Goal: Transaction & Acquisition: Purchase product/service

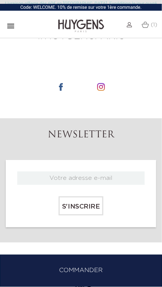
scroll to position [811, 0]
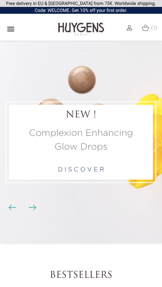
click at [152, 28] on span "(1)" at bounding box center [154, 27] width 7 height 5
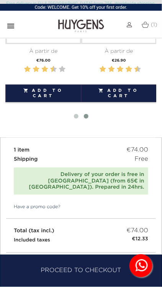
scroll to position [273, 0]
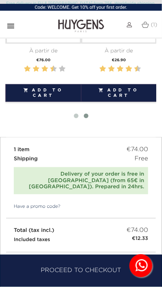
click at [40, 204] on link "Have a promo code?" at bounding box center [33, 207] width 54 height 7
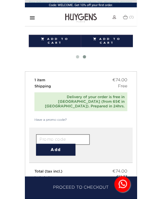
scroll to position [312, 0]
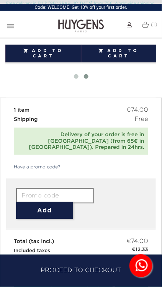
click at [37, 188] on input "text" at bounding box center [55, 195] width 78 height 15
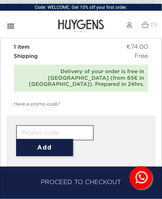
scroll to position [376, 0]
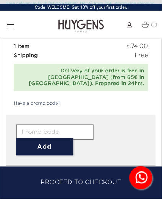
paste input "FY9O-CS6C-1MOV-LE3E"
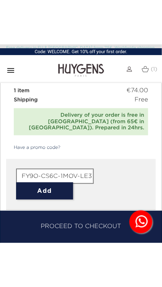
scroll to position [0, 2]
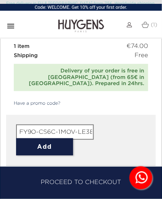
type input "FY9O-CS6C-1MOV-LE3E"
click at [40, 142] on button "Add" at bounding box center [44, 146] width 57 height 17
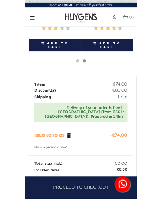
scroll to position [317, 0]
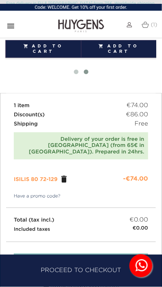
click at [29, 193] on link "Have a promo code?" at bounding box center [33, 196] width 54 height 7
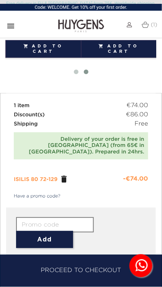
click at [41, 219] on input "text" at bounding box center [55, 225] width 78 height 15
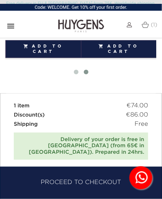
scroll to position [436, 0]
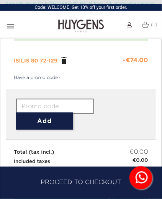
paste input "FY9O-CS6C-1MOV-LE3E"
type input "FY9O-CS6C-1MOV-LE3E"
click at [36, 114] on button "Add" at bounding box center [44, 121] width 57 height 17
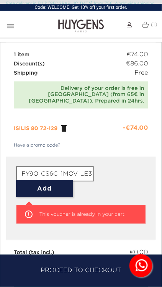
scroll to position [356, 0]
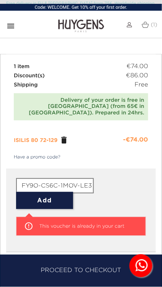
click at [29, 138] on span "ISILIS 80 72-129" at bounding box center [36, 140] width 44 height 5
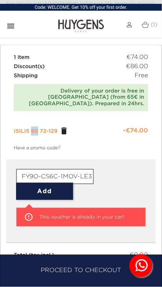
scroll to position [375, 0]
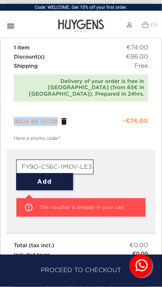
copy span "ISILIS 80 72-129"
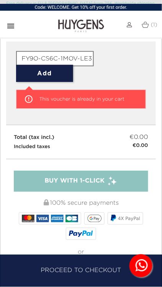
scroll to position [486, 0]
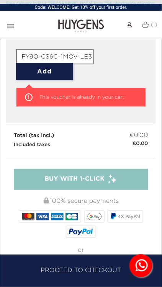
click at [54, 175] on span "Buy with 1-Click" at bounding box center [75, 179] width 60 height 9
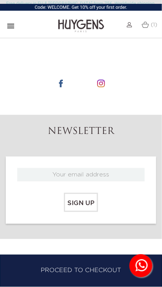
click at [142, 23] on img at bounding box center [145, 24] width 7 height 7
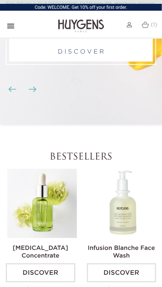
scroll to position [128, 0]
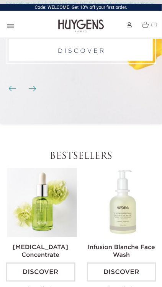
click at [44, 201] on img at bounding box center [42, 203] width 70 height 70
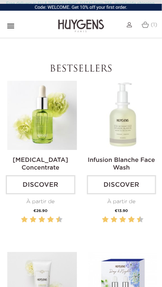
scroll to position [224, 0]
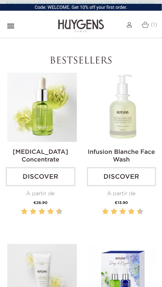
click at [25, 133] on img at bounding box center [42, 108] width 70 height 70
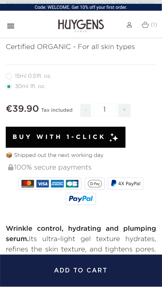
scroll to position [482, 0]
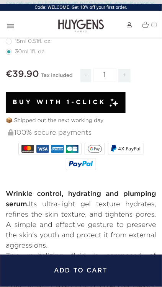
click at [124, 75] on span "+" at bounding box center [124, 75] width 12 height 13
type input "2"
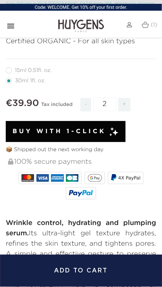
scroll to position [453, 0]
click at [91, 276] on button "Add to cart" at bounding box center [81, 271] width 162 height 32
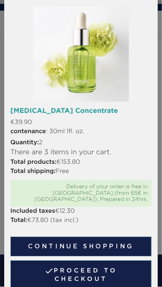
scroll to position [39, 0]
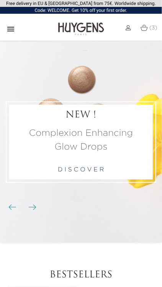
click at [146, 28] on img at bounding box center [144, 28] width 7 height 7
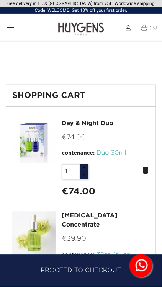
click at [146, 155] on div "contenance: Duo 30ml" at bounding box center [106, 153] width 88 height 9
click at [146, 170] on icon "delete" at bounding box center [145, 170] width 9 height 9
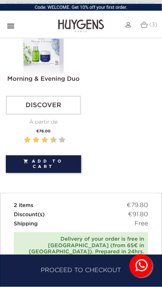
scroll to position [268, 0]
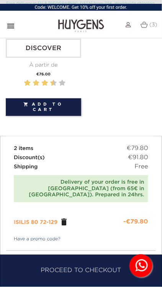
click at [109, 183] on div "Delivery of your order is free in France (from 65€ in Europe). Prepared in 24hr…" at bounding box center [81, 188] width 127 height 19
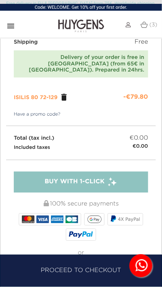
scroll to position [396, 0]
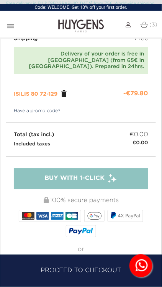
click at [129, 170] on div "Buy with 1-Click" at bounding box center [81, 178] width 134 height 21
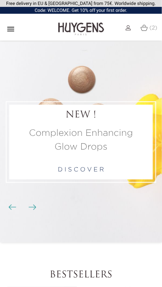
click at [150, 26] on span "(2)" at bounding box center [154, 27] width 8 height 5
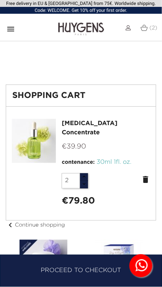
click at [149, 177] on icon "delete" at bounding box center [145, 179] width 9 height 9
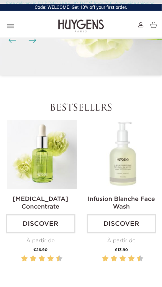
scroll to position [179, 0]
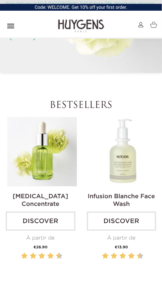
click at [57, 180] on img at bounding box center [42, 152] width 70 height 70
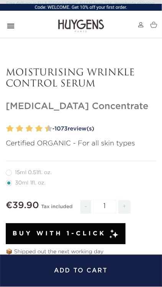
scroll to position [351, 0]
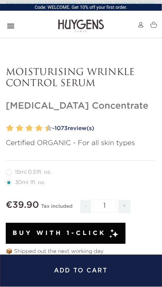
click at [92, 271] on button "Add to cart" at bounding box center [81, 271] width 162 height 32
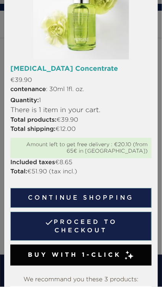
scroll to position [0, 0]
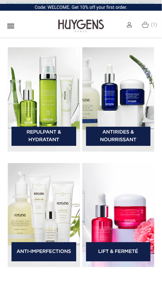
scroll to position [1317, 0]
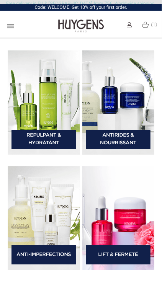
click at [52, 237] on img at bounding box center [44, 219] width 72 height 104
click at [49, 258] on link "Anti-Imperfections" at bounding box center [43, 255] width 65 height 19
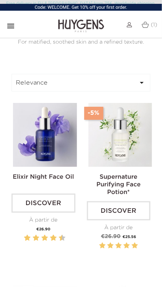
scroll to position [204, 0]
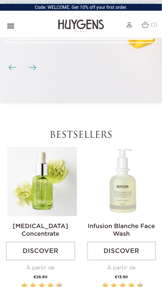
scroll to position [150, 0]
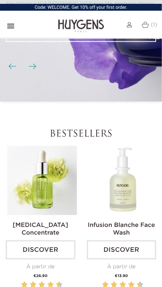
click at [59, 201] on img at bounding box center [42, 181] width 70 height 70
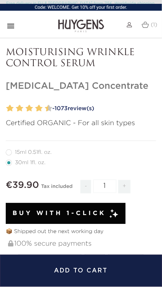
scroll to position [423, 0]
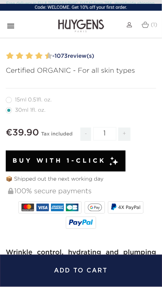
click at [11, 101] on label12"] "15ml 0.51fl. oz." at bounding box center [33, 100] width 55 height 6
radio input "true"
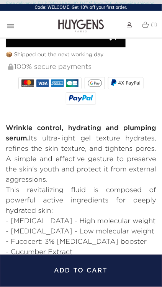
scroll to position [466, 0]
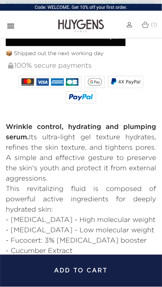
click at [86, 275] on button "Add to cart" at bounding box center [81, 271] width 162 height 32
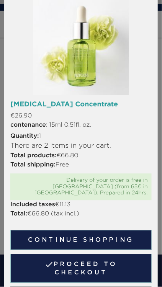
scroll to position [0, 0]
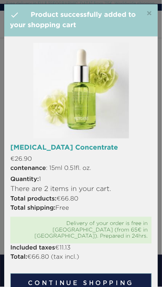
radio input "true"
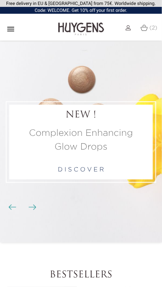
click at [152, 29] on span "(2)" at bounding box center [154, 27] width 8 height 5
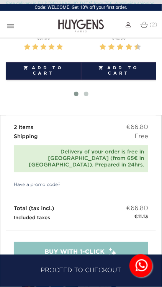
scroll to position [428, 0]
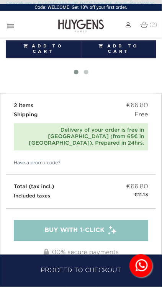
click at [70, 226] on span "Buy with 1-Click" at bounding box center [75, 230] width 60 height 9
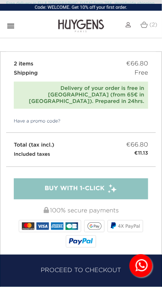
scroll to position [473, 0]
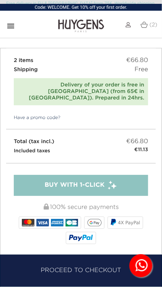
click at [52, 114] on link "Have a promo code?" at bounding box center [33, 117] width 54 height 7
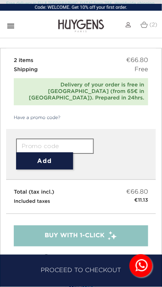
click at [51, 152] on button "Add" at bounding box center [44, 160] width 57 height 17
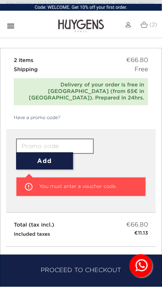
click at [47, 155] on button "Add" at bounding box center [44, 160] width 57 height 17
click at [38, 141] on input "text" at bounding box center [55, 146] width 78 height 15
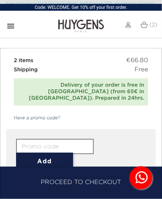
click at [31, 139] on input "text" at bounding box center [55, 146] width 78 height 15
paste input "ISILIS 80 72-129"
click at [80, 141] on input "ISILIS 80 72-129" at bounding box center [55, 146] width 78 height 15
type input "ISILIS 80 72-129"
click at [44, 154] on button "Add" at bounding box center [44, 160] width 57 height 17
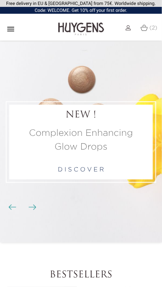
click at [144, 29] on img at bounding box center [144, 28] width 7 height 7
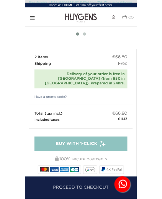
scroll to position [452, 0]
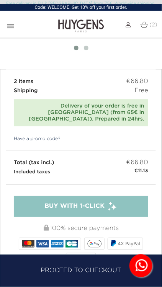
click at [45, 136] on link "Have a promo code?" at bounding box center [33, 139] width 54 height 7
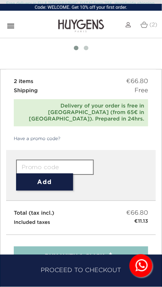
click at [44, 162] on input "text" at bounding box center [55, 167] width 78 height 15
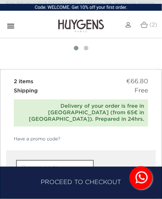
paste input "ISILIS 80 72-129"
type input "I"
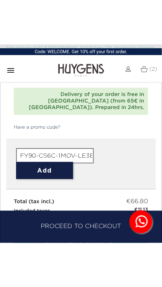
scroll to position [509, 0]
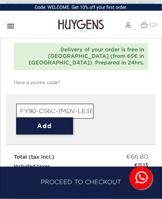
type input "FY90-CS6C-1MOV-LE3E"
click at [38, 117] on button "Add" at bounding box center [44, 125] width 57 height 17
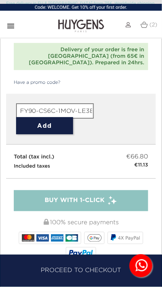
scroll to position [0, 0]
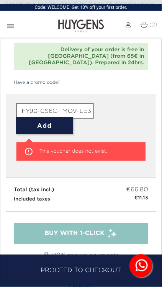
click at [149, 22] on link "(2)" at bounding box center [149, 25] width 17 height 6
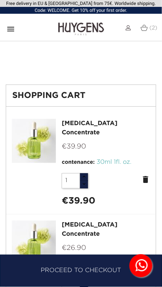
click at [12, 26] on icon "" at bounding box center [10, 29] width 9 height 9
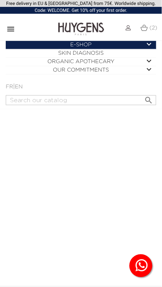
click at [46, 205] on header "Free delivery in EU & UK from 75€. Worldwide shipping. Code: WELCOME. Get 10% o…" at bounding box center [81, 143] width 162 height 287
click at [126, 29] on img at bounding box center [128, 27] width 5 height 5
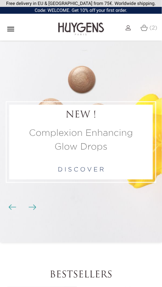
click at [149, 28] on link "(2)" at bounding box center [149, 28] width 17 height 6
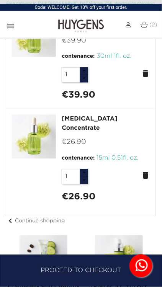
scroll to position [105, 0]
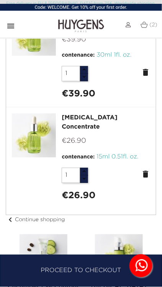
click at [144, 73] on icon "delete" at bounding box center [145, 72] width 9 height 9
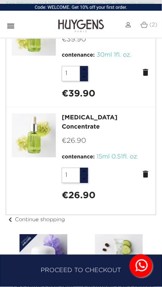
click at [147, 70] on icon "delete" at bounding box center [145, 72] width 9 height 9
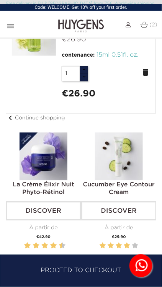
click at [147, 68] on icon "delete" at bounding box center [145, 72] width 9 height 9
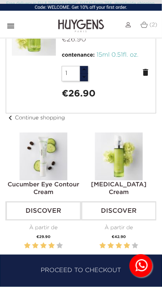
click at [144, 133] on div "Hyaluronic Acid Cream Discover À partir de Price €42.90 " at bounding box center [118, 206] width 75 height 146
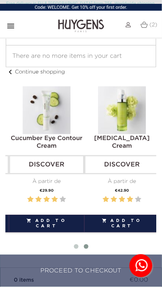
scroll to position [0, 0]
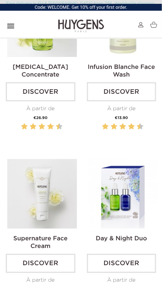
scroll to position [309, 0]
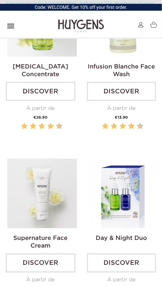
click at [128, 207] on img at bounding box center [123, 194] width 70 height 70
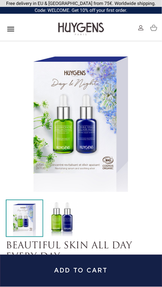
click at [73, 275] on button "Add to cart" at bounding box center [81, 271] width 162 height 32
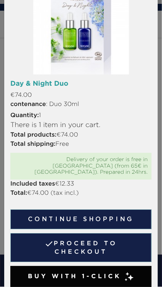
scroll to position [65, 0]
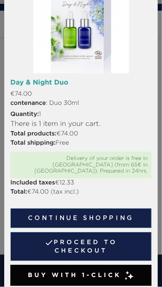
click at [59, 242] on link " Proceed to checkout" at bounding box center [80, 246] width 141 height 29
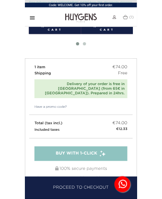
scroll to position [328, 0]
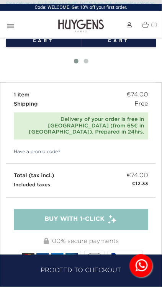
click at [11, 149] on link "Have a promo code?" at bounding box center [33, 152] width 54 height 7
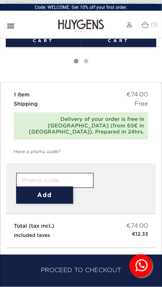
paste input "ISILIS 80 72-129"
click at [73, 175] on input "ISILIS 80 72-129" at bounding box center [55, 180] width 78 height 15
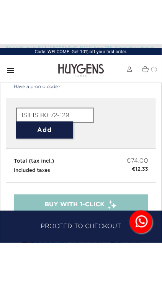
scroll to position [438, 0]
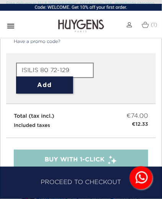
click at [34, 77] on button "Add" at bounding box center [44, 85] width 57 height 17
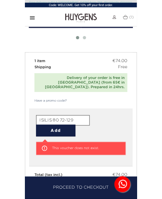
scroll to position [345, 0]
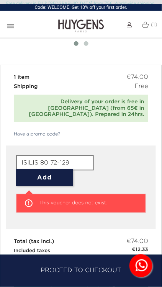
click at [70, 156] on input "ISILIS 80 72-129" at bounding box center [55, 162] width 78 height 15
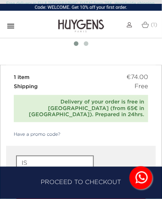
type input "I"
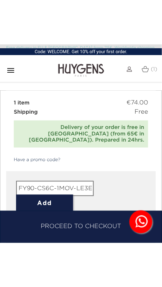
scroll to position [366, 0]
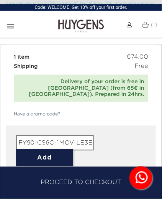
type input "FY90-CS6C-1MOV-LE3E"
click at [44, 149] on button "Add" at bounding box center [44, 157] width 57 height 17
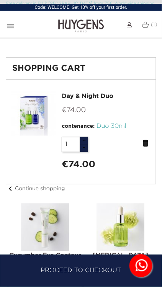
scroll to position [25, 0]
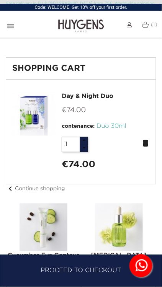
click at [29, 117] on img at bounding box center [34, 114] width 44 height 44
click at [34, 119] on img at bounding box center [34, 114] width 44 height 44
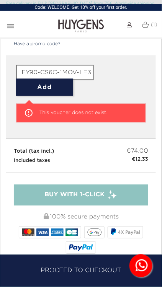
scroll to position [436, 0]
